Goal: Information Seeking & Learning: Learn about a topic

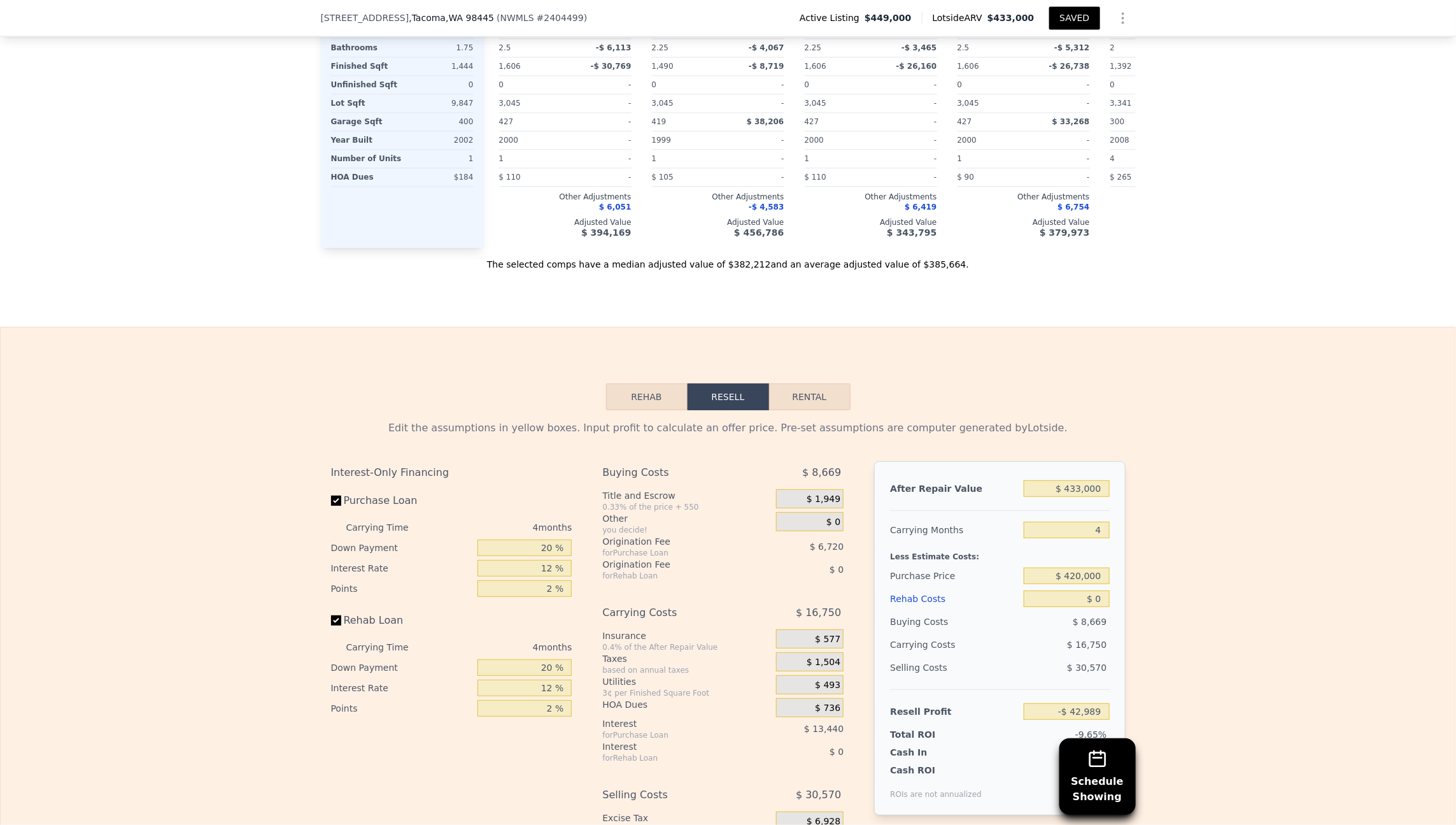
scroll to position [1925, 0]
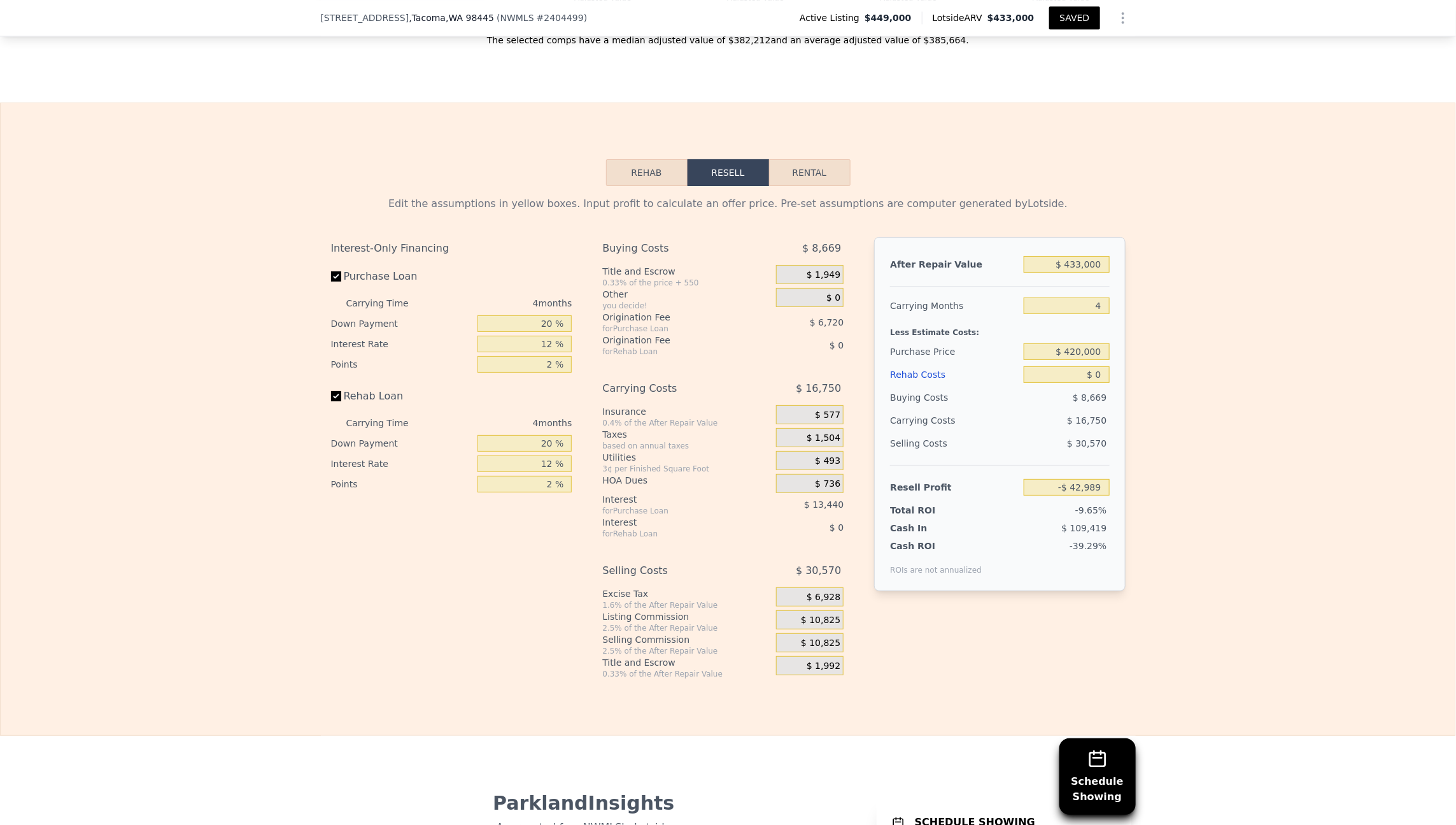
click at [619, 175] on button "Rental" at bounding box center [809, 173] width 81 height 27
select select "30"
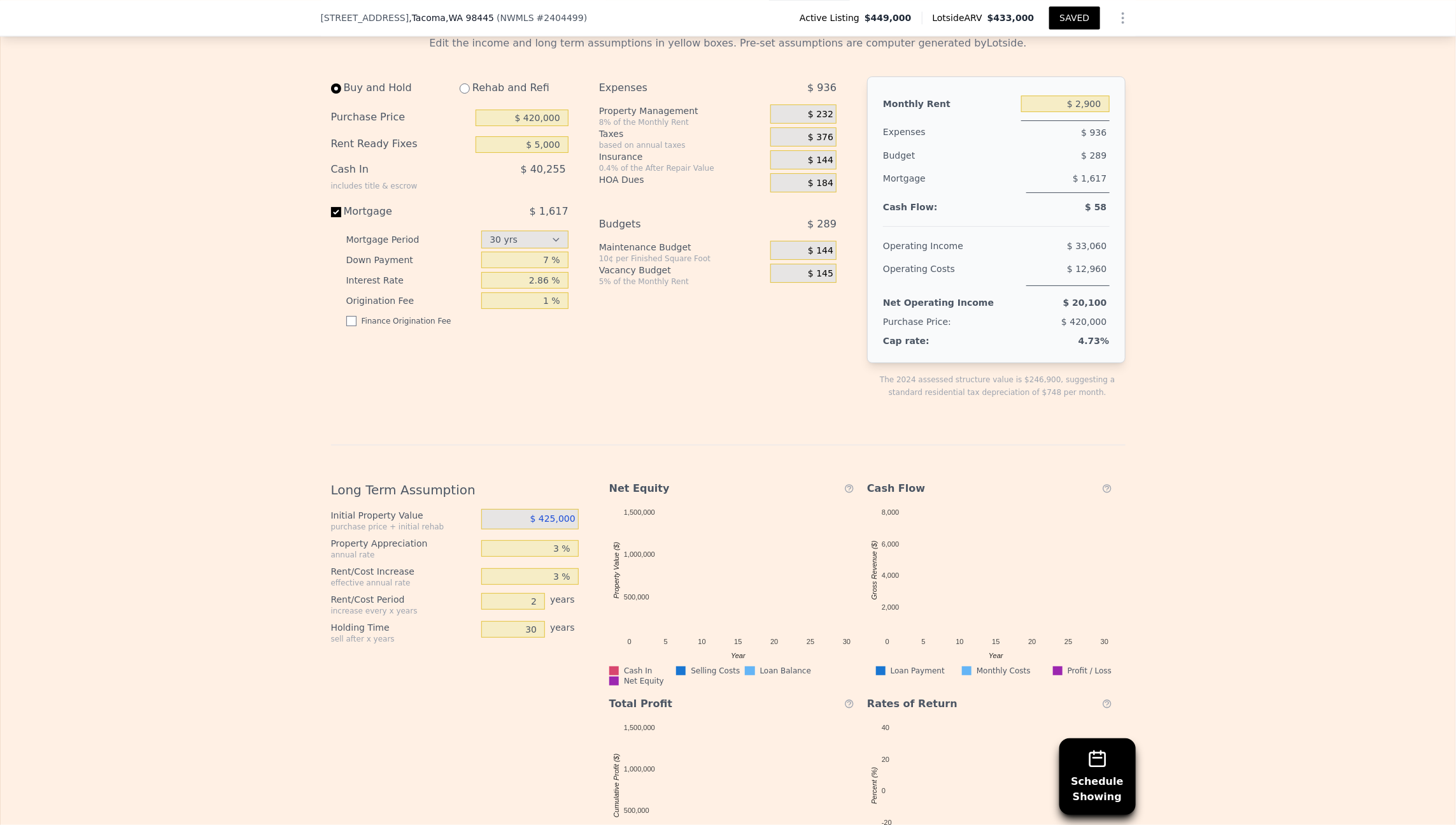
scroll to position [2086, 0]
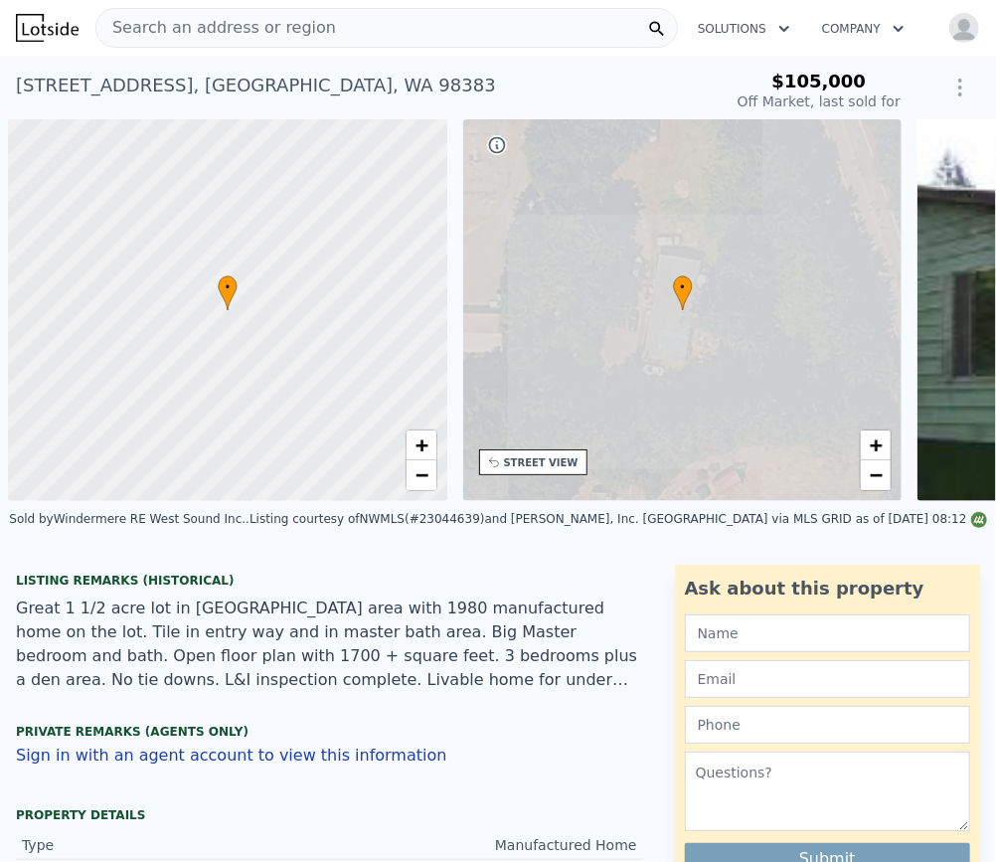
scroll to position [0, 8]
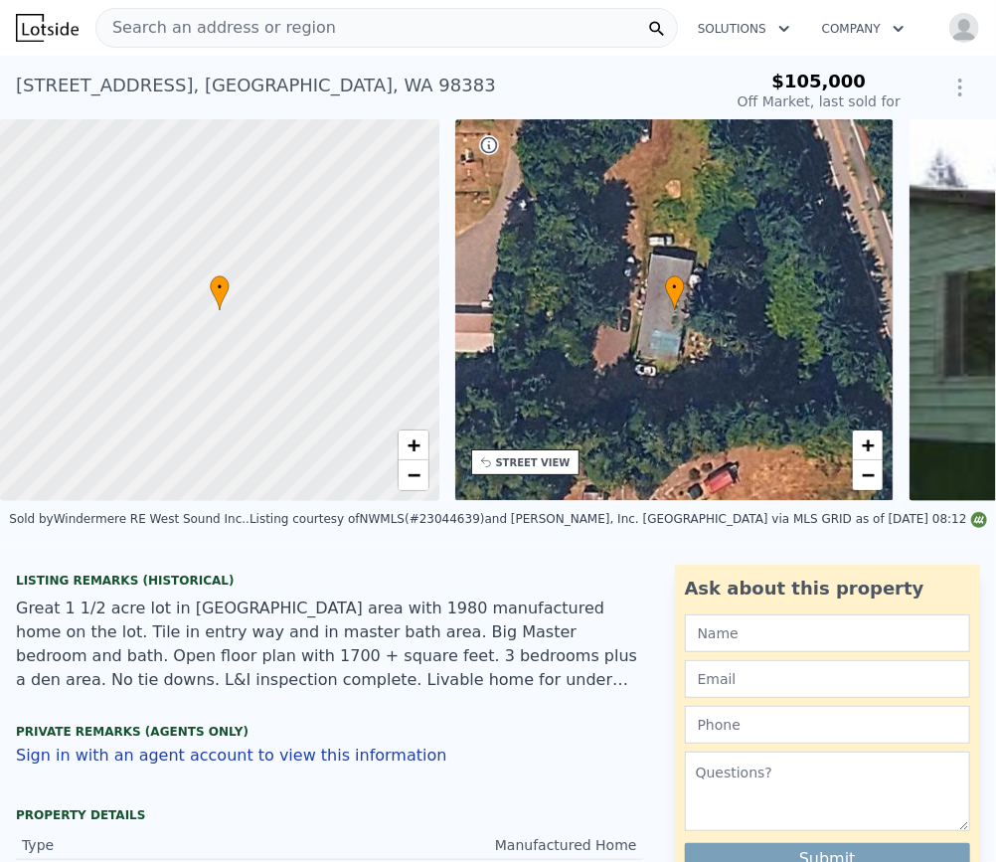
type input "$ 267,000"
type input "$ 154,361"
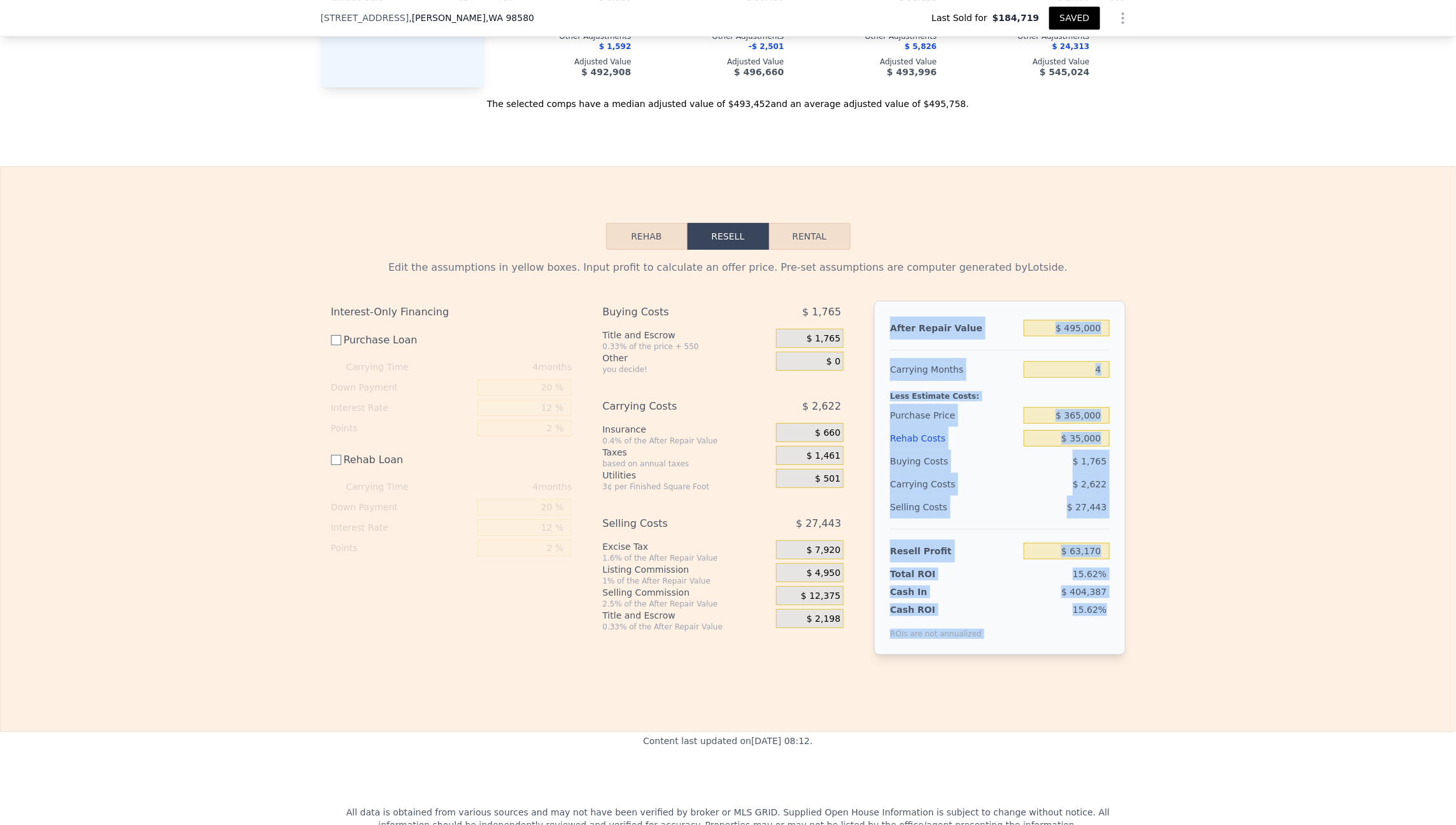
scroll to position [0, 5]
drag, startPoint x: 1207, startPoint y: 712, endPoint x: 1313, endPoint y: 177, distance: 545.4
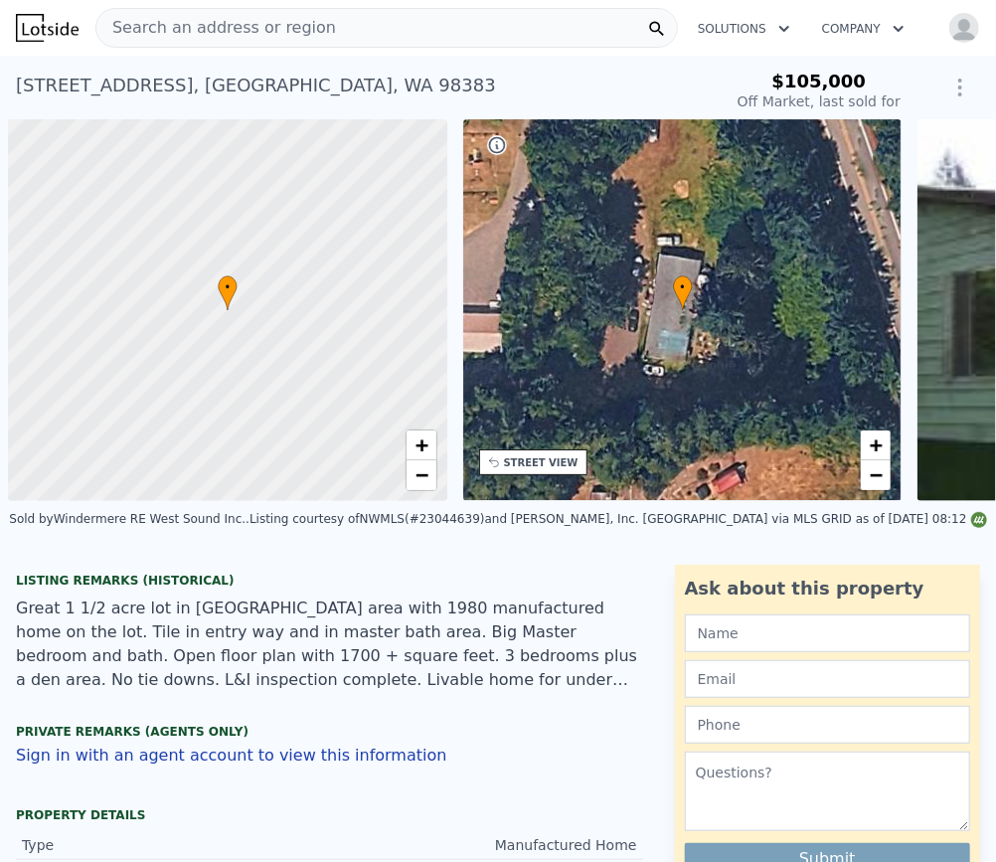
scroll to position [0, 8]
